Goal: Check status: Check status

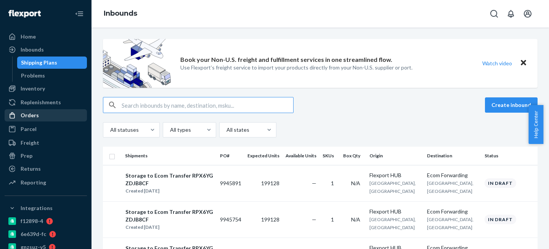
click at [22, 117] on div "Orders" at bounding box center [30, 115] width 18 height 8
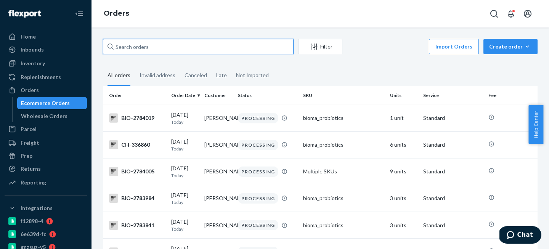
click at [121, 47] on input "text" at bounding box center [198, 46] width 191 height 15
paste input "330411"
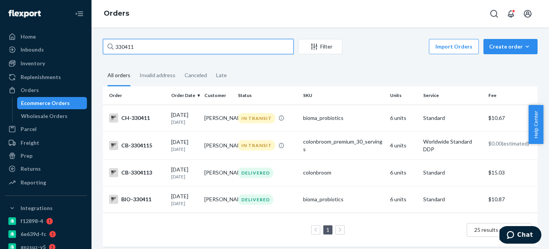
type input "330411"
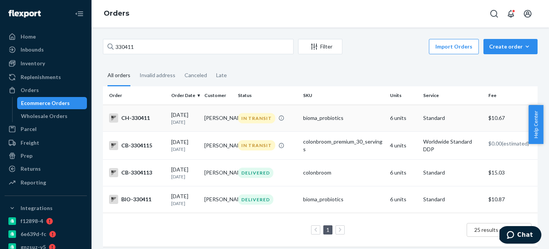
click at [148, 124] on td "CH-330411" at bounding box center [135, 118] width 65 height 27
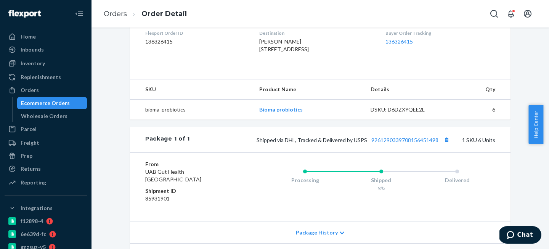
scroll to position [232, 0]
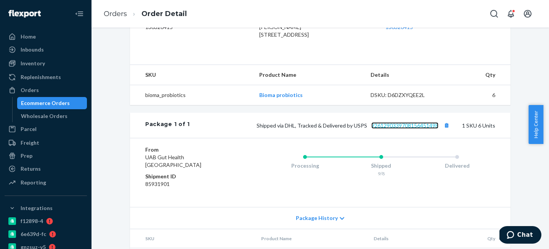
click at [392, 129] on link "9261290339708156451498" at bounding box center [405, 125] width 67 height 6
